Goal: Book appointment/travel/reservation

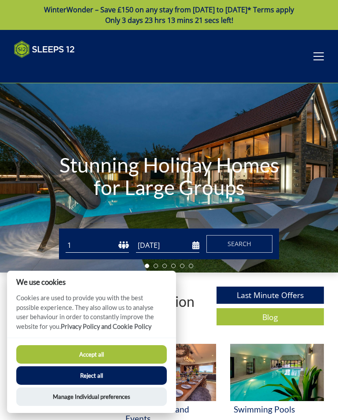
click at [135, 377] on button "Reject all" at bounding box center [91, 375] width 151 height 18
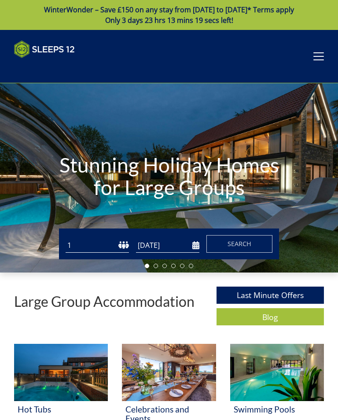
click at [125, 248] on select "1 2 3 4 5 6 7 8 9 10 11 12 13 14 15 16 17 18 19 20 21 22 23 24 25 26 27 28 29 3…" at bounding box center [97, 245] width 63 height 15
select select "7"
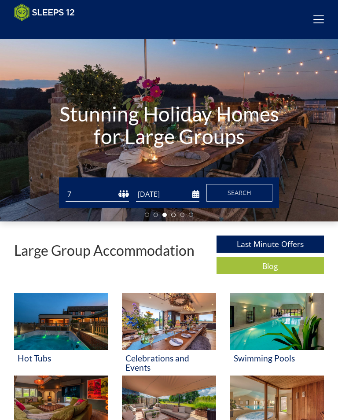
scroll to position [37, 0]
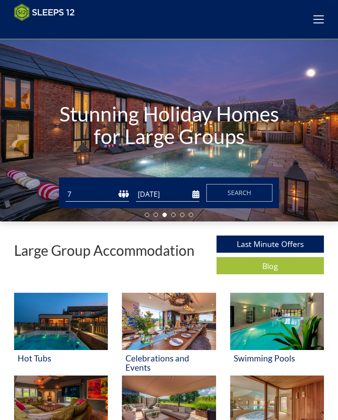
click at [255, 193] on button "Search" at bounding box center [240, 193] width 66 height 18
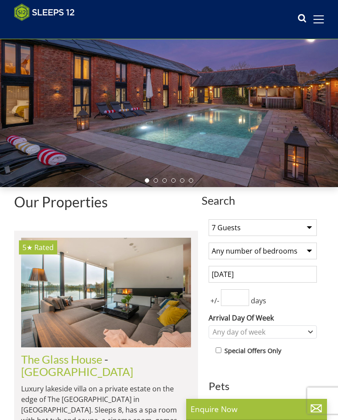
scroll to position [73, 0]
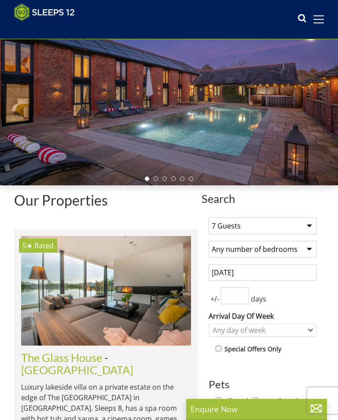
click at [313, 250] on select "Any number of bedrooms 1 Bedroom 2 Bedrooms 3 Bedrooms 4 Bedrooms 5 Bedrooms 6 …" at bounding box center [263, 249] width 108 height 17
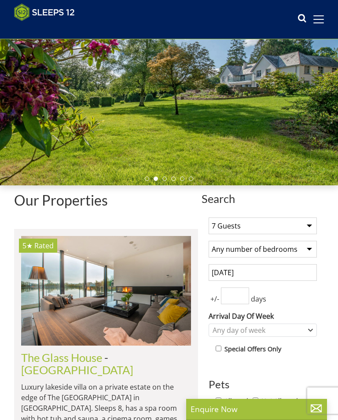
select select "4"
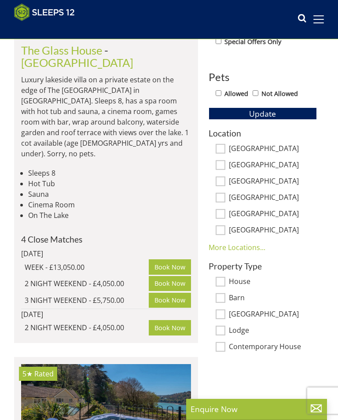
scroll to position [381, 0]
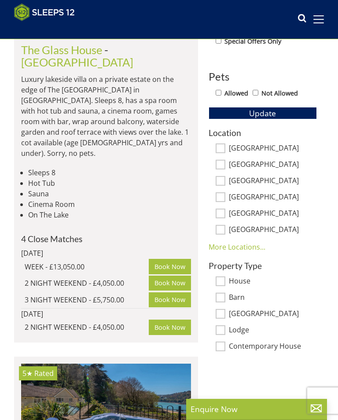
click at [238, 248] on link "More Locations..." at bounding box center [237, 247] width 57 height 10
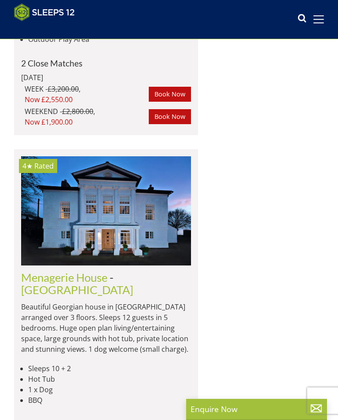
scroll to position [1218, 0]
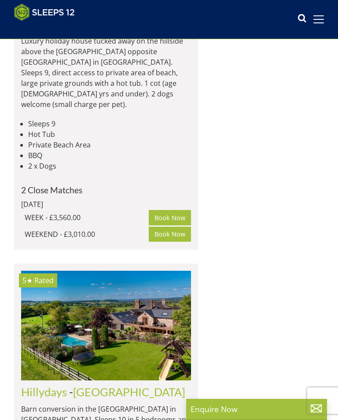
select select "7"
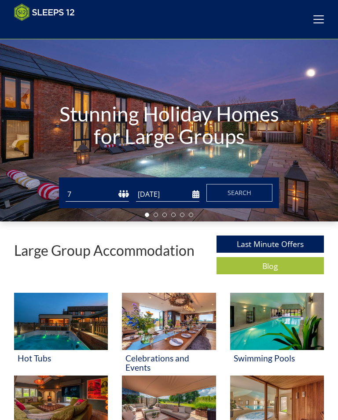
scroll to position [0, 2960]
click at [199, 194] on input "[DATE]" at bounding box center [167, 194] width 63 height 15
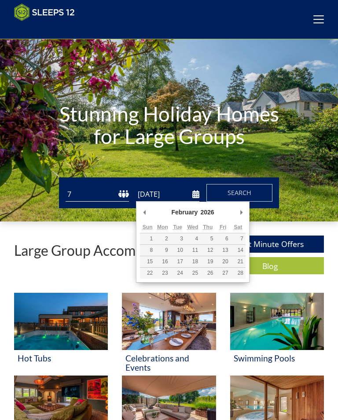
type input "07/02/2026"
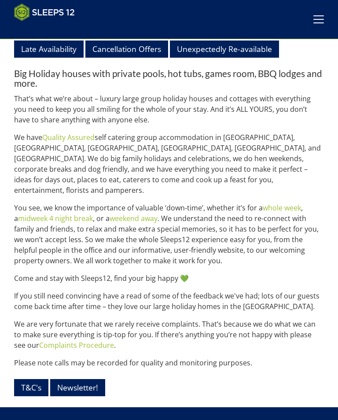
scroll to position [833, 0]
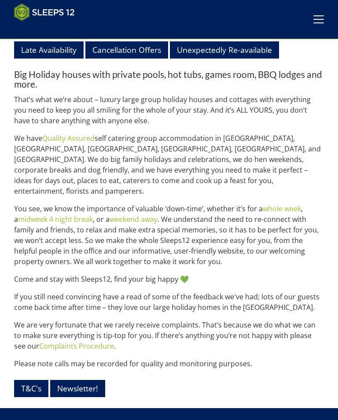
click at [64, 214] on link "midweek 4 night break" at bounding box center [55, 219] width 75 height 10
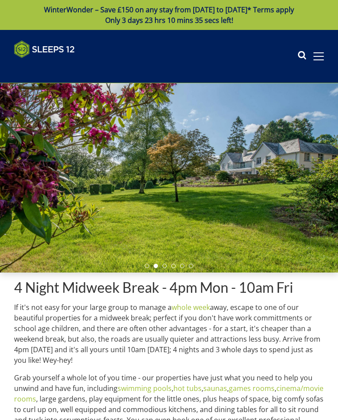
scroll to position [833, 0]
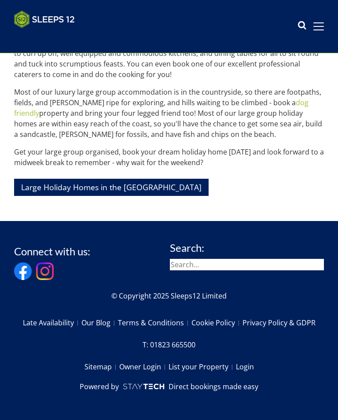
select select "7"
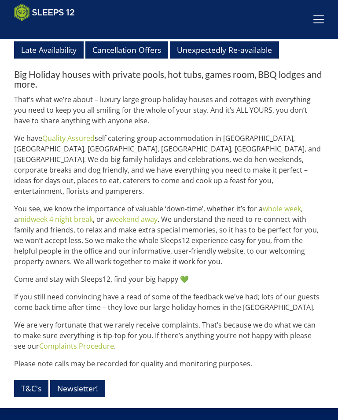
scroll to position [0, 148]
